Goal: Information Seeking & Learning: Check status

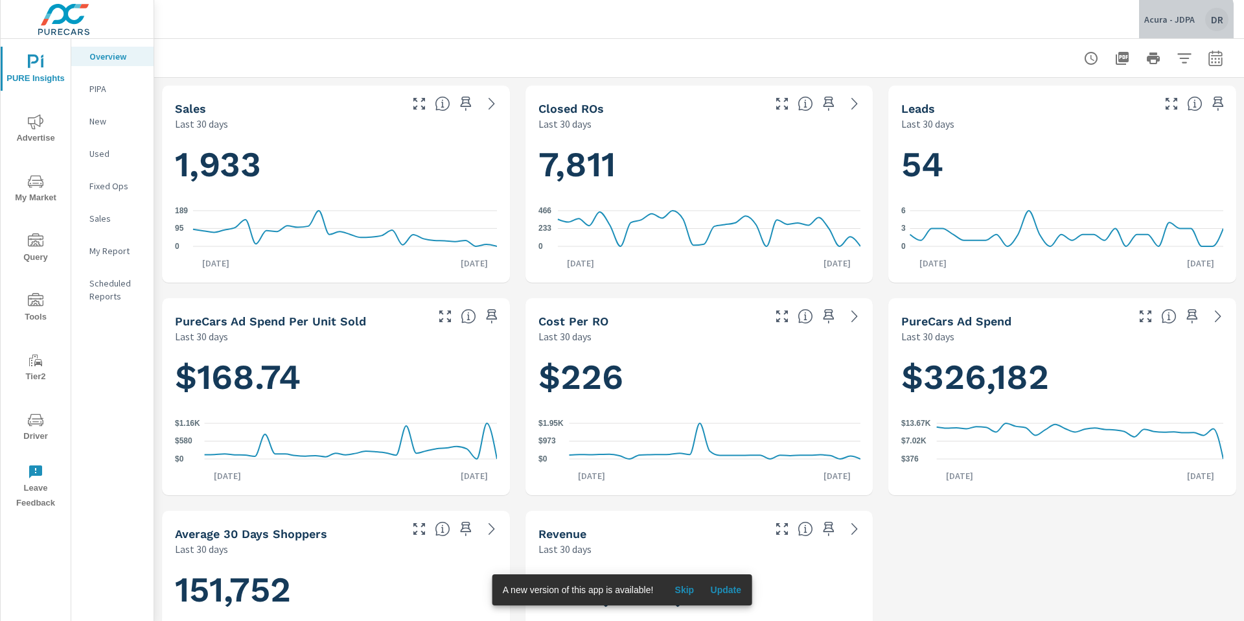
click at [1162, 21] on p "Acura - JDPA" at bounding box center [1169, 20] width 51 height 12
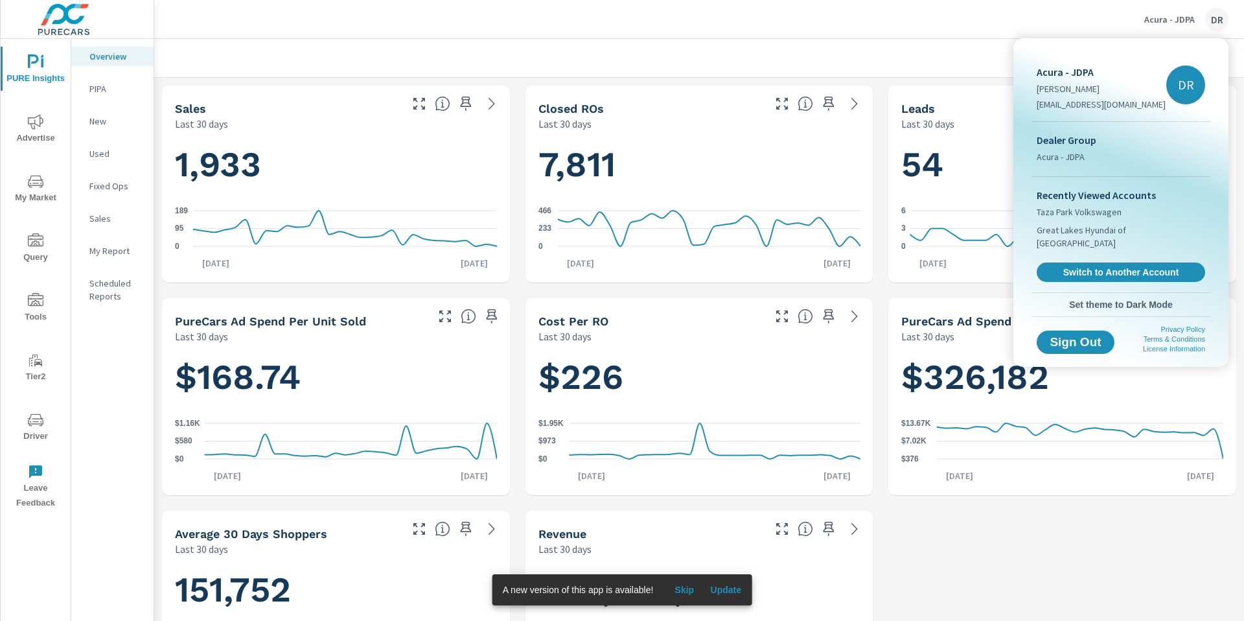
click at [953, 60] on div at bounding box center [622, 310] width 1244 height 621
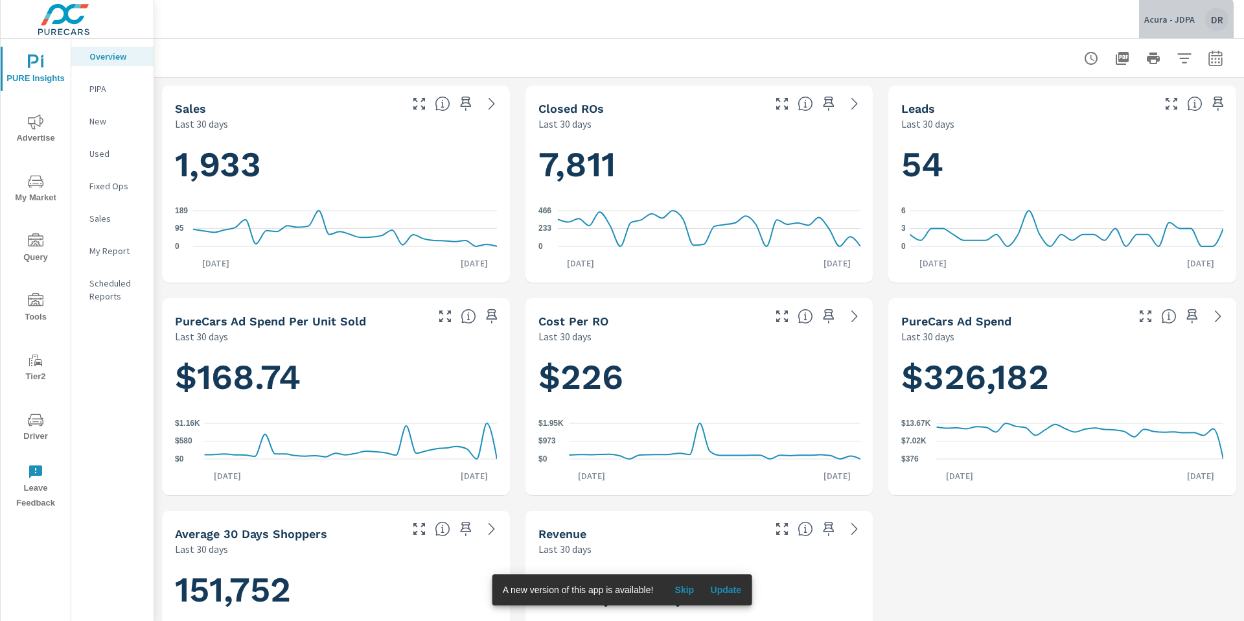
click at [1179, 21] on p "Acura - JDPA" at bounding box center [1169, 20] width 51 height 12
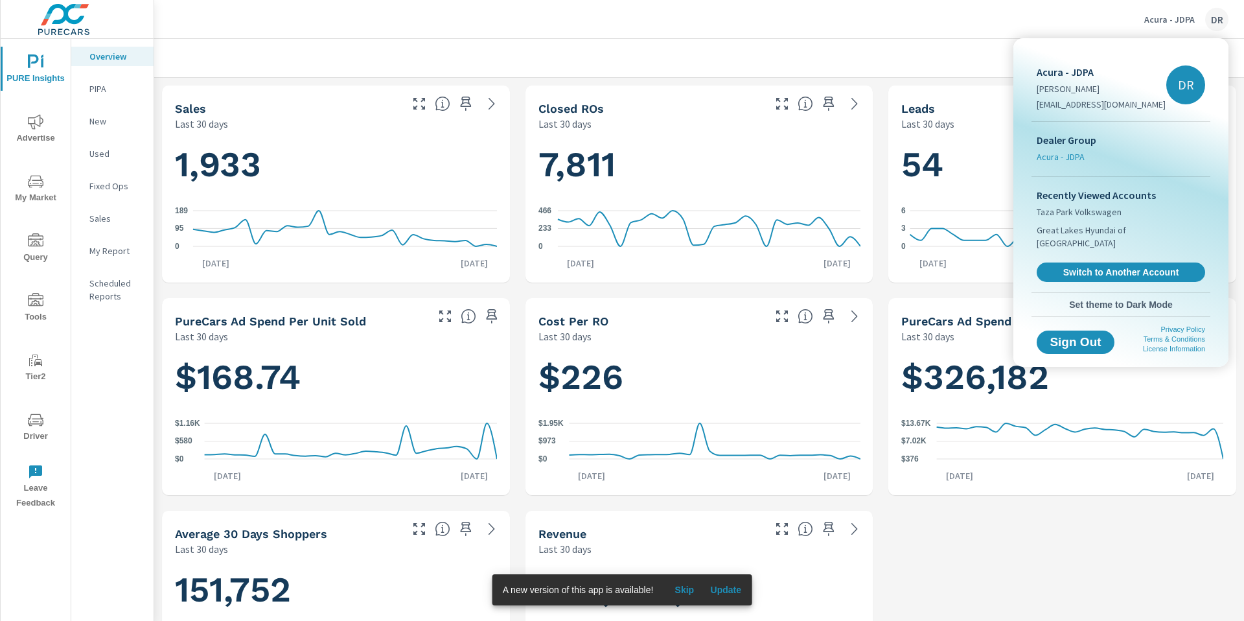
click at [1076, 157] on span "Acura - JDPA" at bounding box center [1061, 156] width 48 height 13
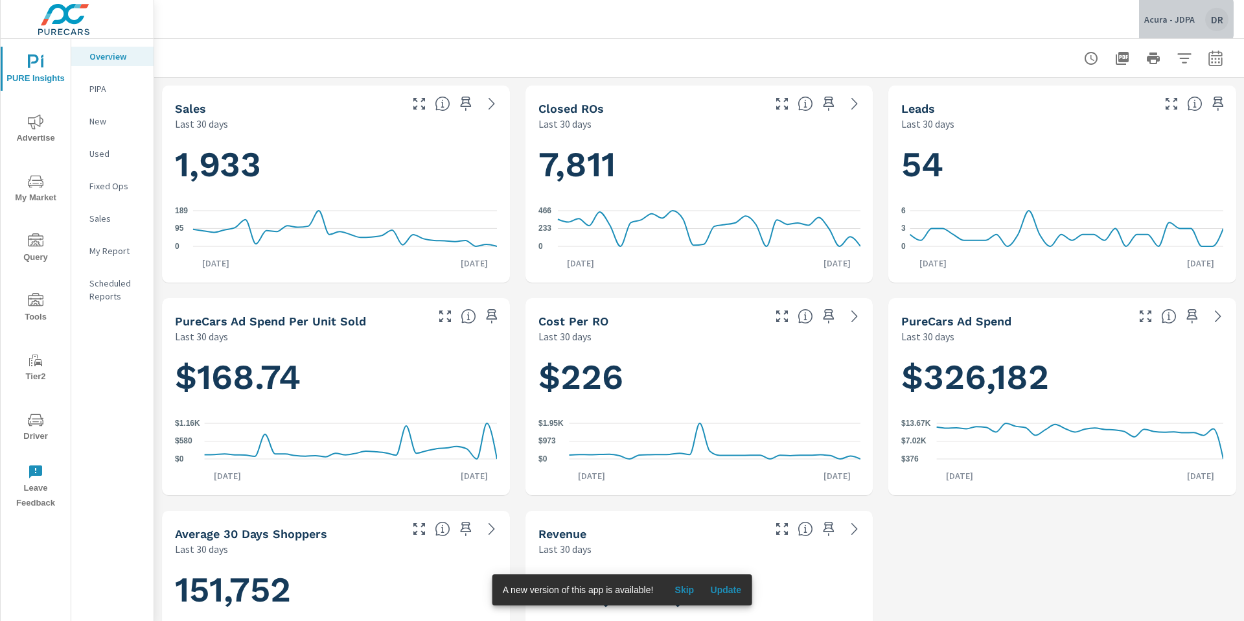
click at [1168, 19] on p "Acura - JDPA" at bounding box center [1169, 20] width 51 height 12
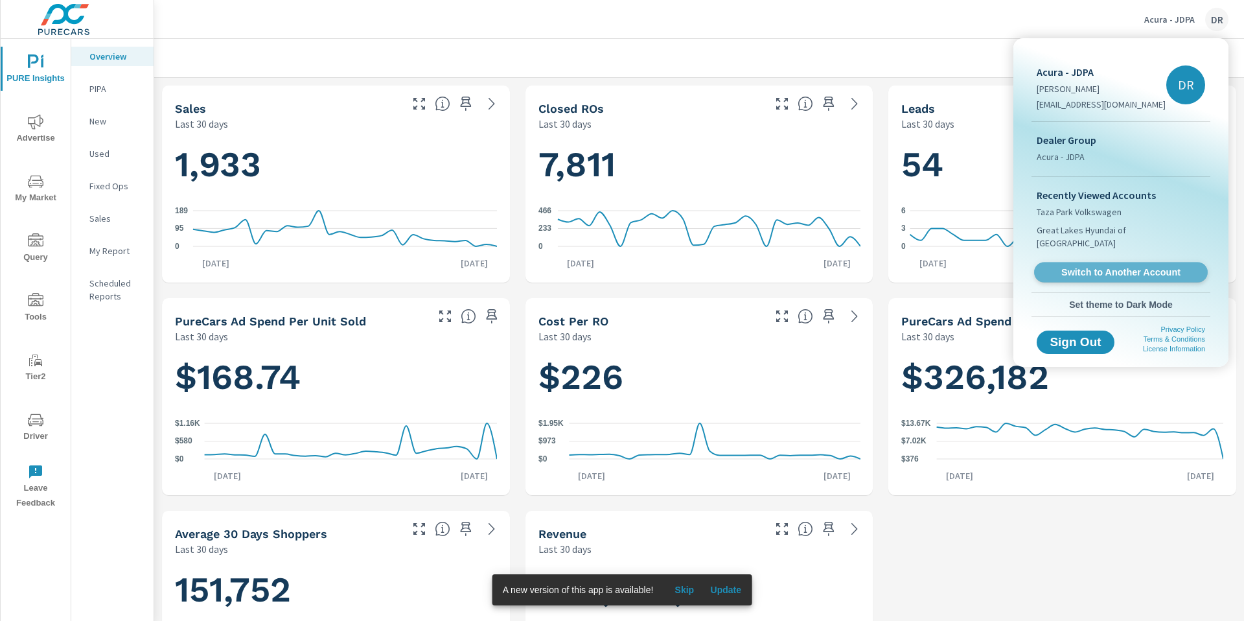
click at [1137, 266] on span "Switch to Another Account" at bounding box center [1120, 272] width 159 height 12
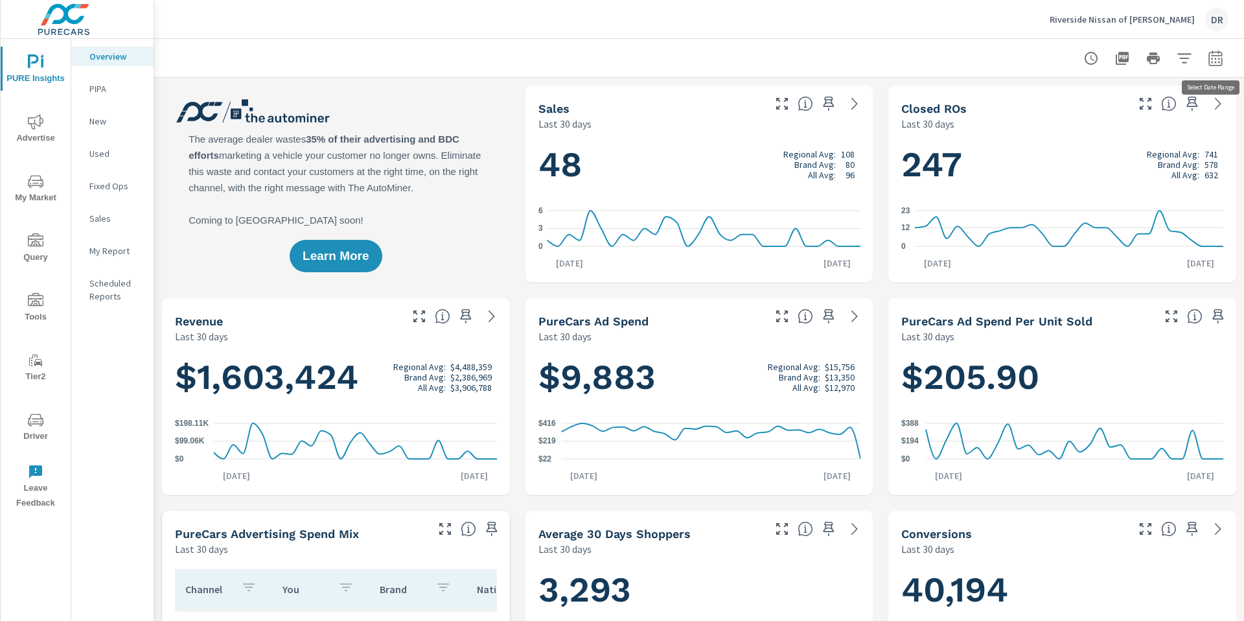
click at [1214, 57] on icon "button" at bounding box center [1216, 59] width 16 height 16
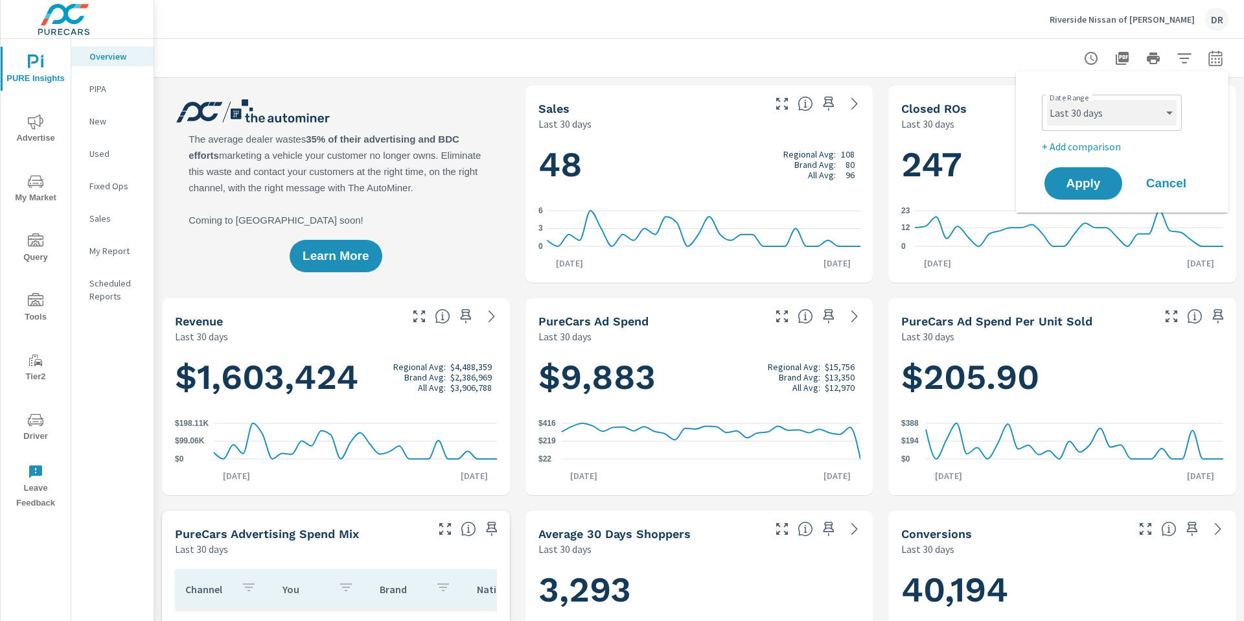
click at [1172, 112] on select "Custom [DATE] Last week Last 7 days Last 14 days Last 30 days Last 45 days Last…" at bounding box center [1112, 113] width 130 height 26
click at [1047, 100] on select "Custom [DATE] Last week Last 7 days Last 14 days Last 30 days Last 45 days Last…" at bounding box center [1112, 113] width 130 height 26
select select "custom"
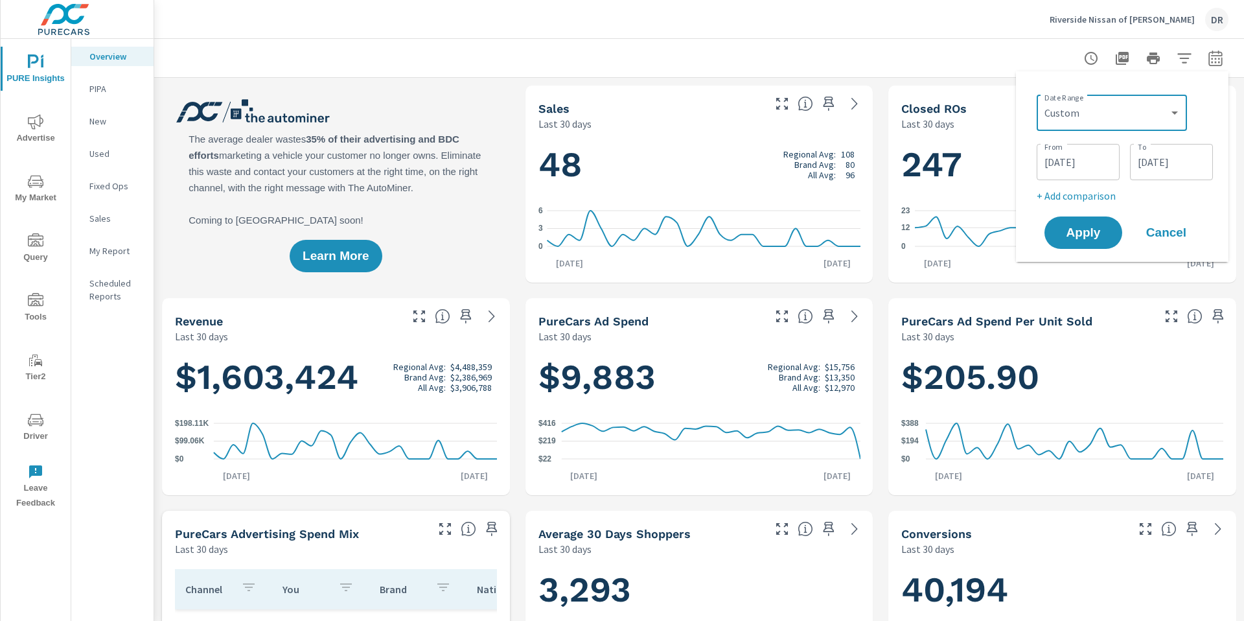
click at [1087, 163] on input "[DATE]" at bounding box center [1078, 162] width 73 height 26
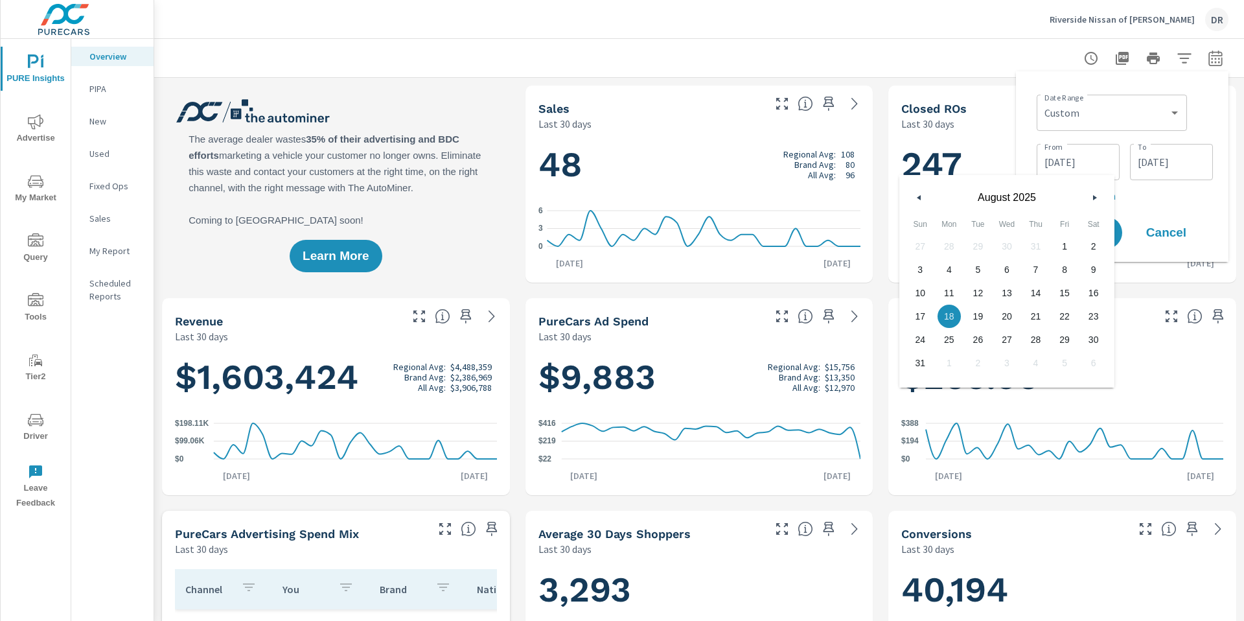
click at [918, 195] on icon "button" at bounding box center [917, 197] width 6 height 5
click at [980, 247] on span "1" at bounding box center [977, 246] width 29 height 17
type input "[DATE]"
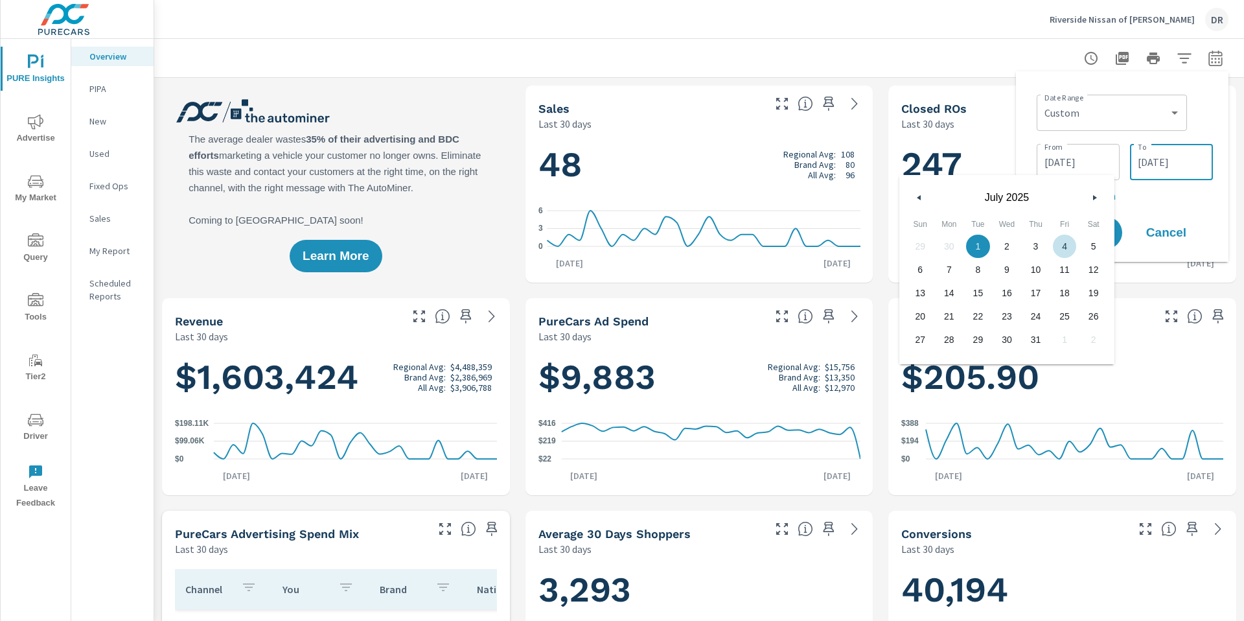
click at [1162, 161] on input "[DATE]" at bounding box center [1171, 162] width 73 height 26
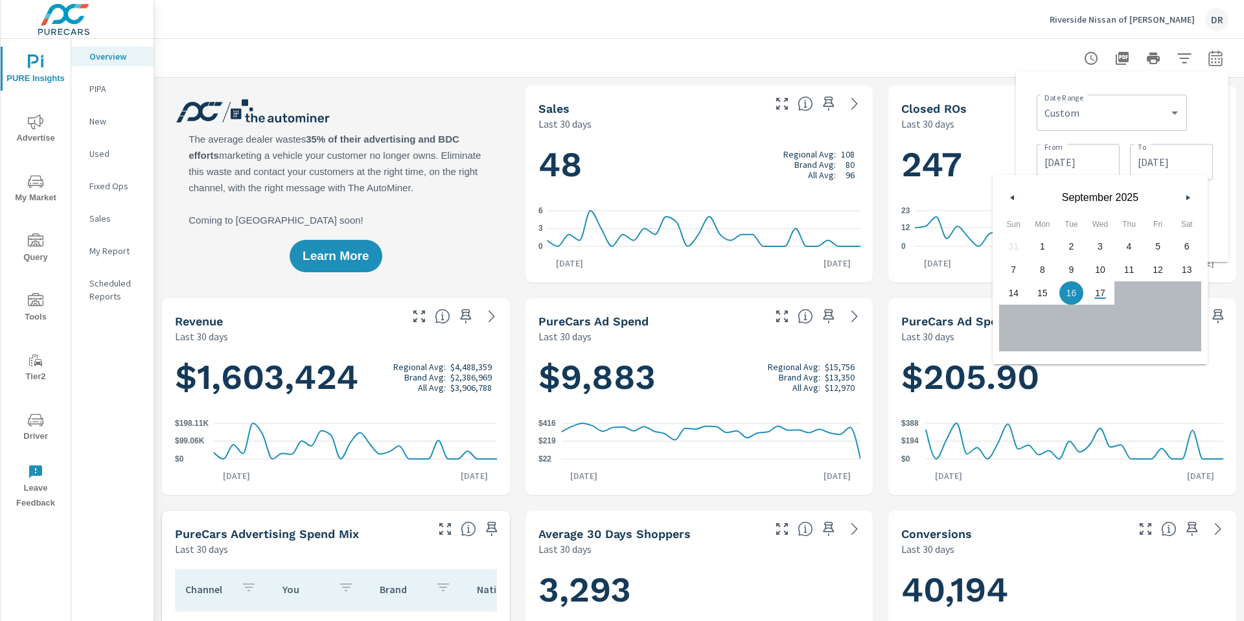
click at [1008, 198] on icon "button" at bounding box center [1011, 197] width 6 height 5
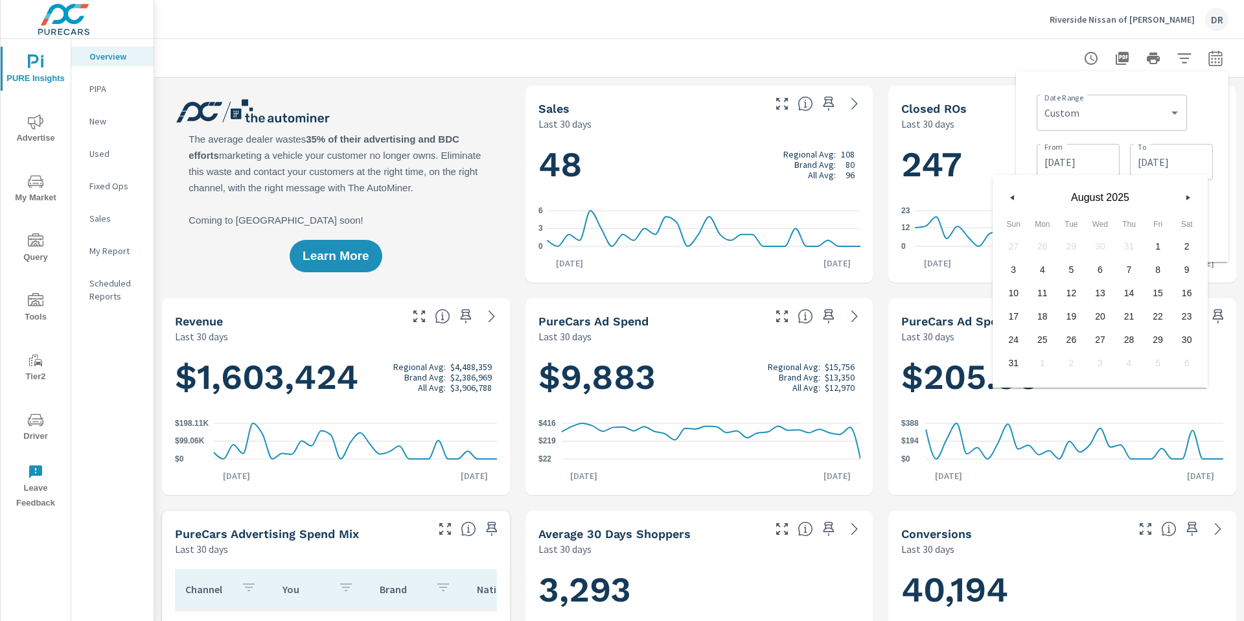
click at [1008, 198] on icon "button" at bounding box center [1011, 197] width 6 height 5
click at [1134, 341] on span "31" at bounding box center [1128, 339] width 29 height 17
type input "[DATE]"
click at [1033, 87] on div "Date Range Custom [DATE] Last week Last 7 days Last 14 days Last 30 days Last 4…" at bounding box center [1122, 167] width 192 height 170
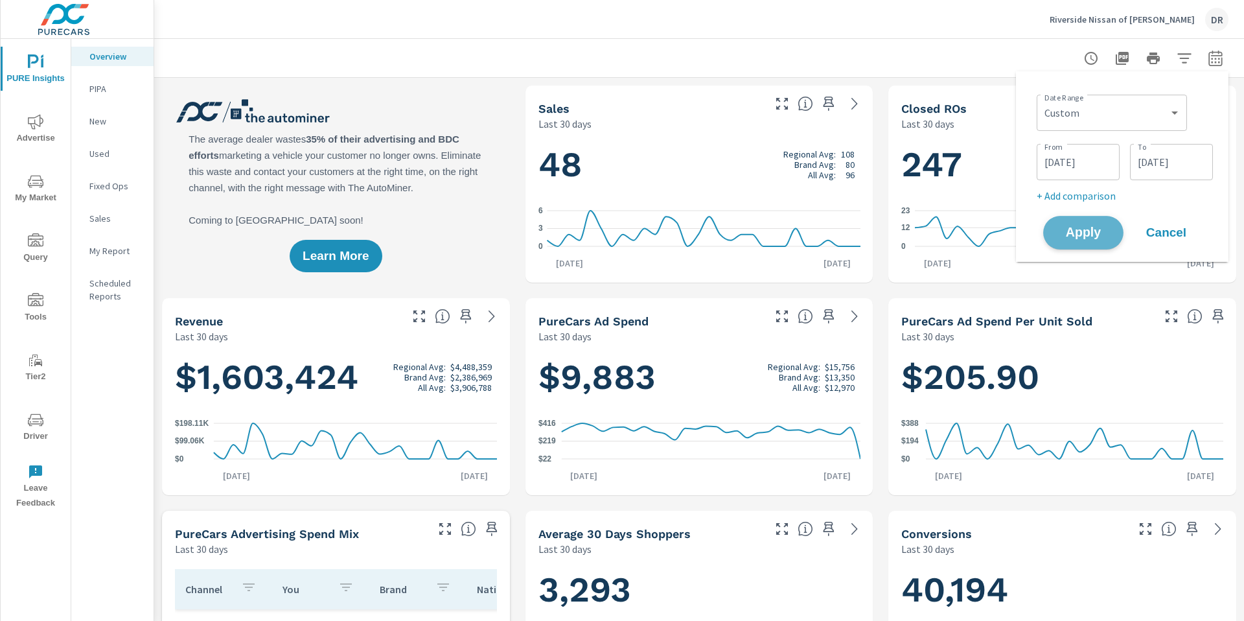
click at [1076, 235] on span "Apply" at bounding box center [1083, 233] width 53 height 12
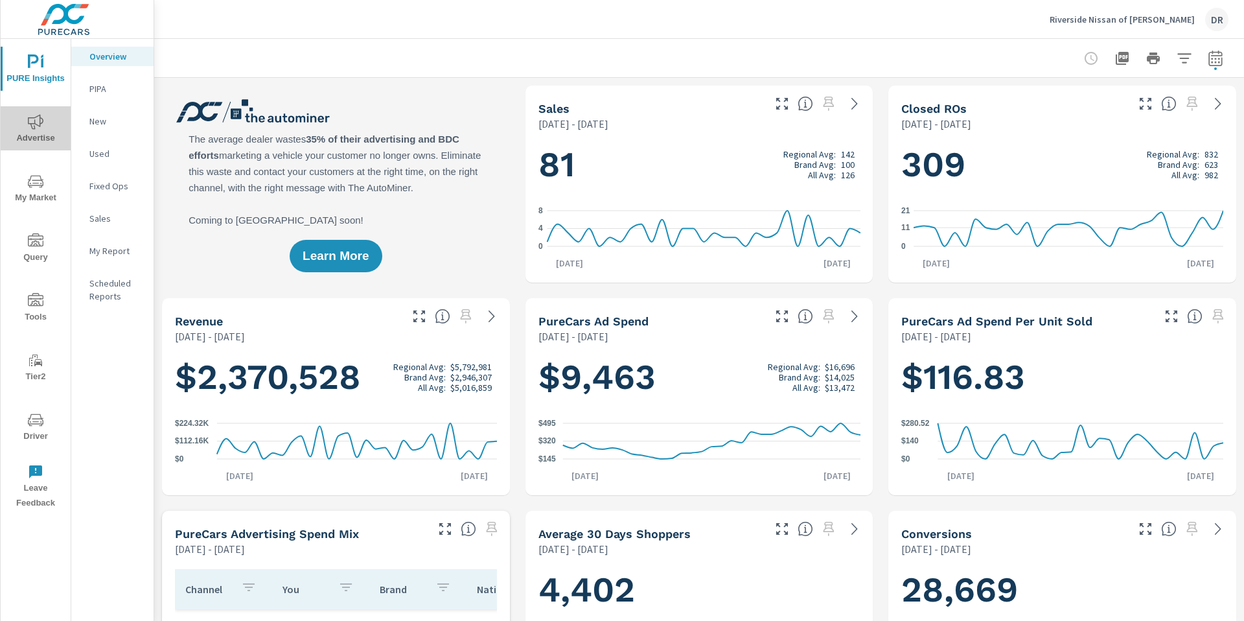
click at [42, 124] on icon "nav menu" at bounding box center [36, 122] width 16 height 16
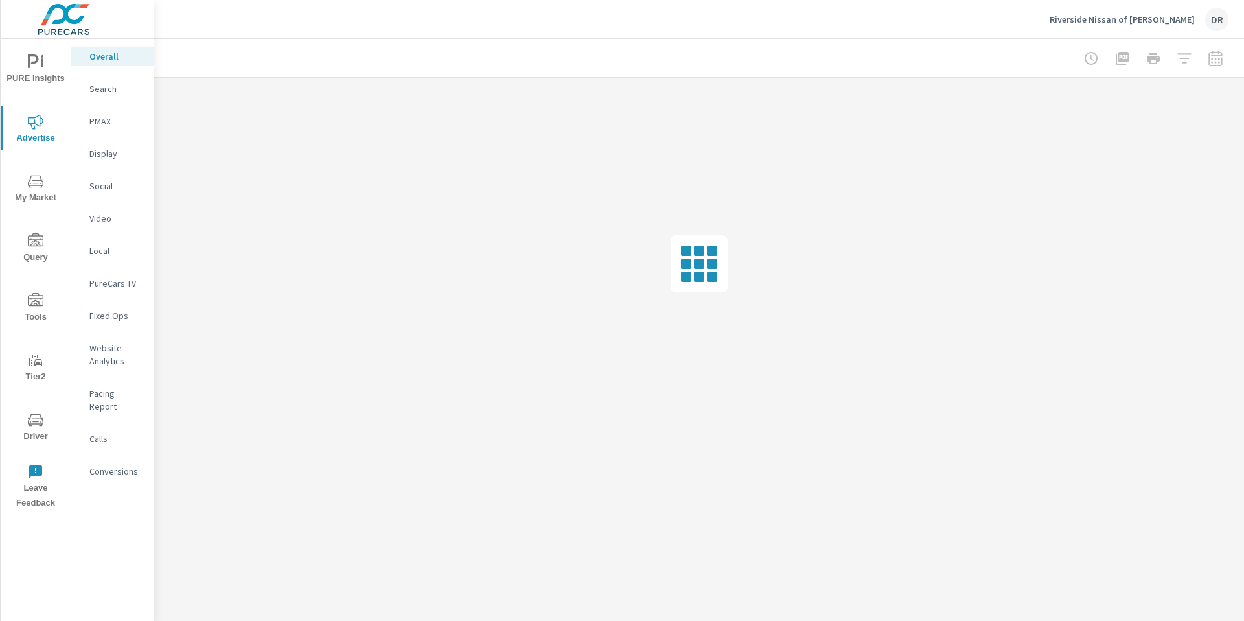
click at [106, 158] on p "Display" at bounding box center [116, 153] width 54 height 13
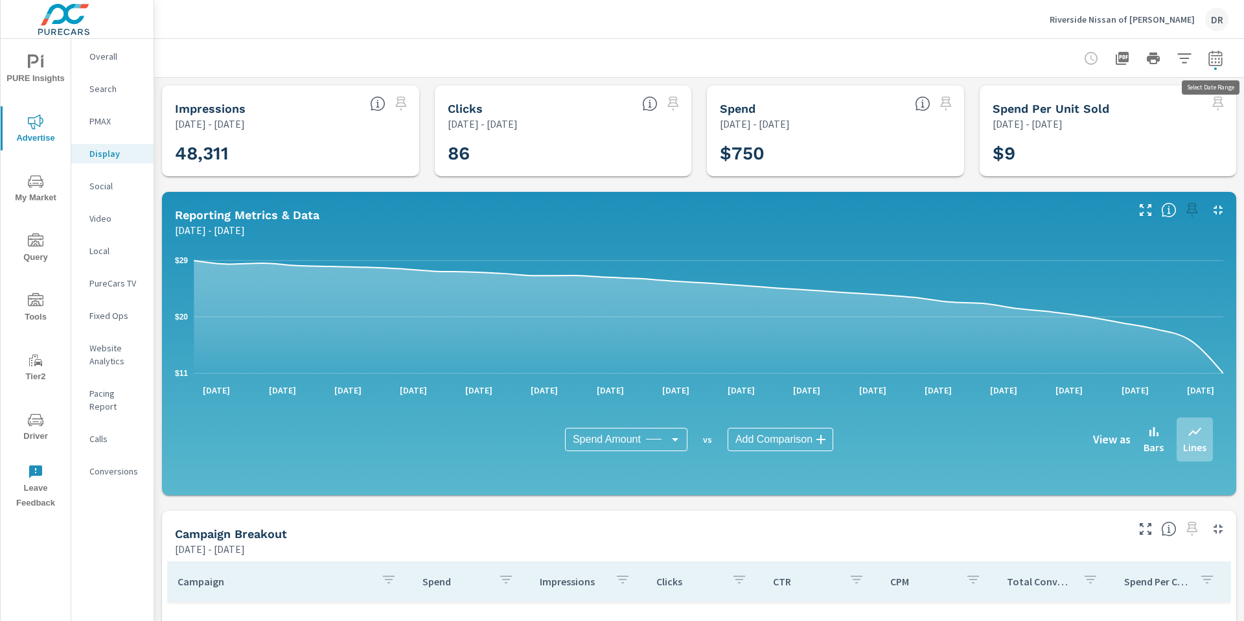
click at [1214, 59] on icon "button" at bounding box center [1216, 59] width 16 height 16
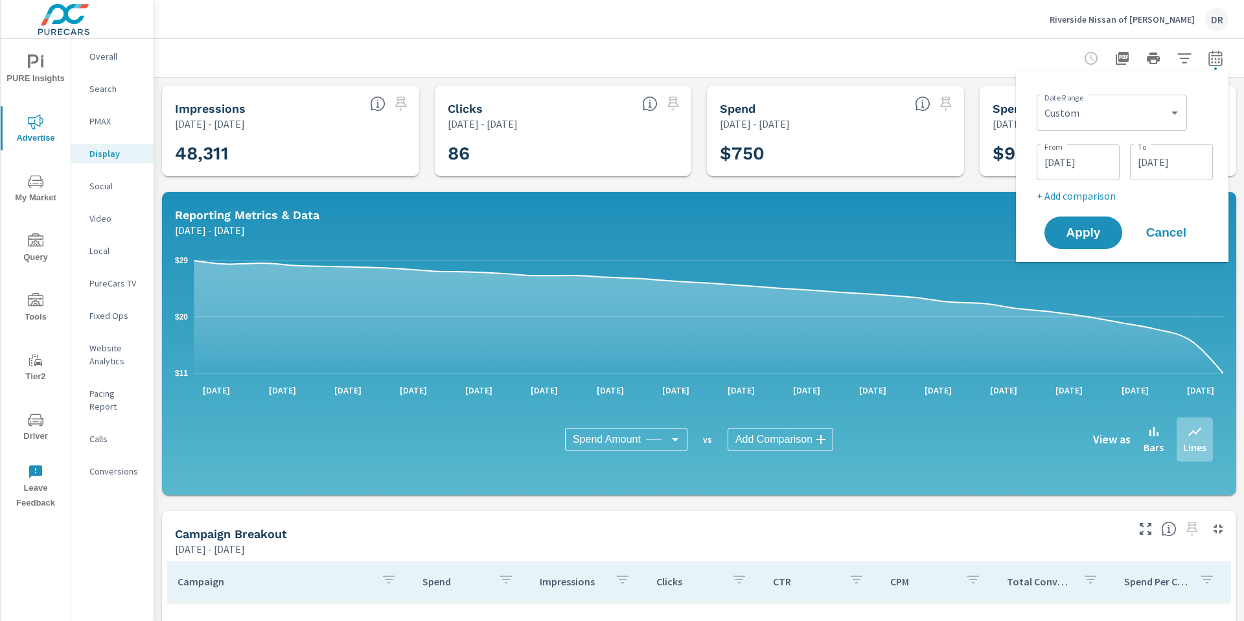
click at [1008, 56] on div at bounding box center [699, 58] width 1059 height 38
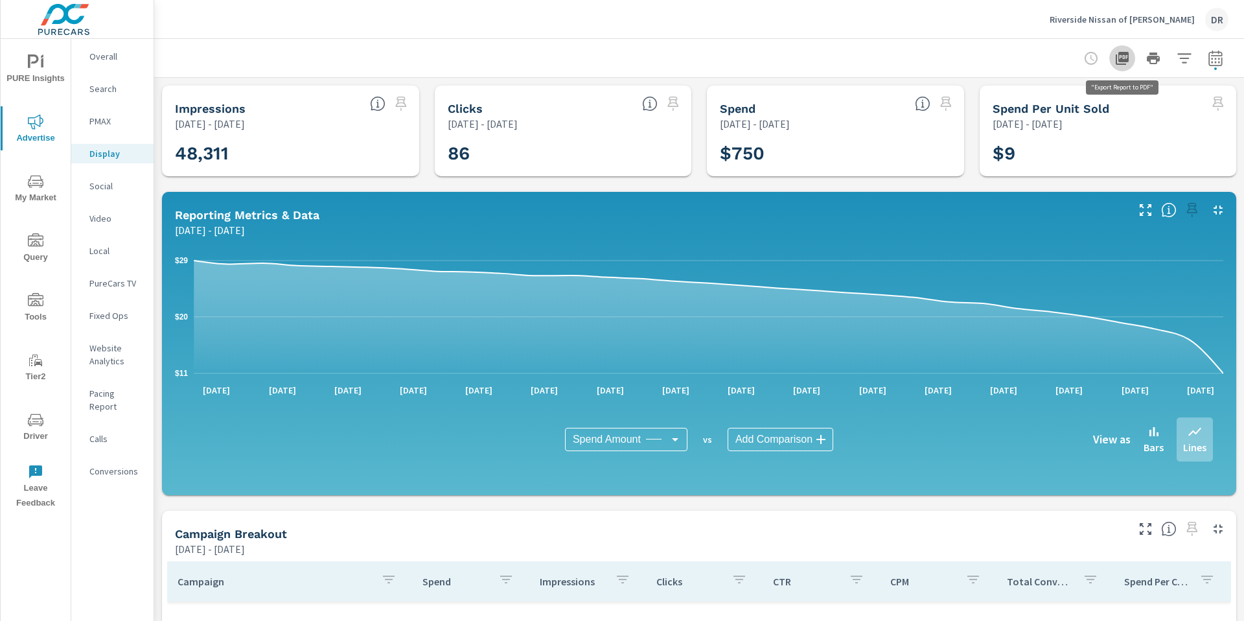
click at [1118, 57] on icon "button" at bounding box center [1122, 59] width 16 height 16
click at [94, 182] on p "Social" at bounding box center [116, 185] width 54 height 13
